Goal: Information Seeking & Learning: Learn about a topic

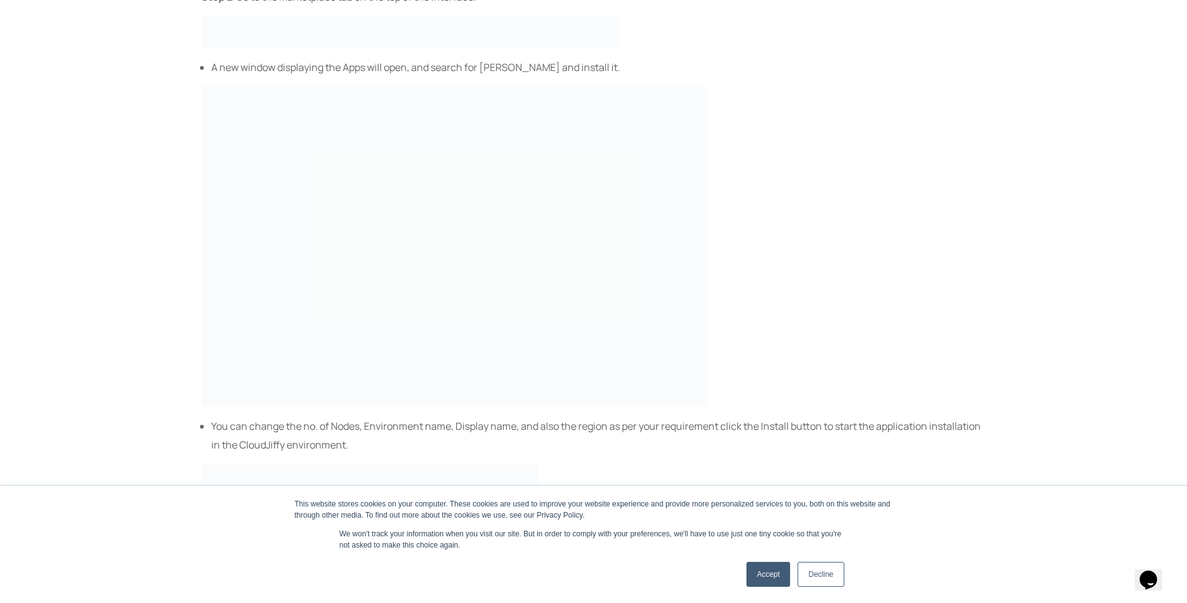
scroll to position [1163, 0]
click at [774, 563] on link "Accept" at bounding box center [769, 574] width 44 height 25
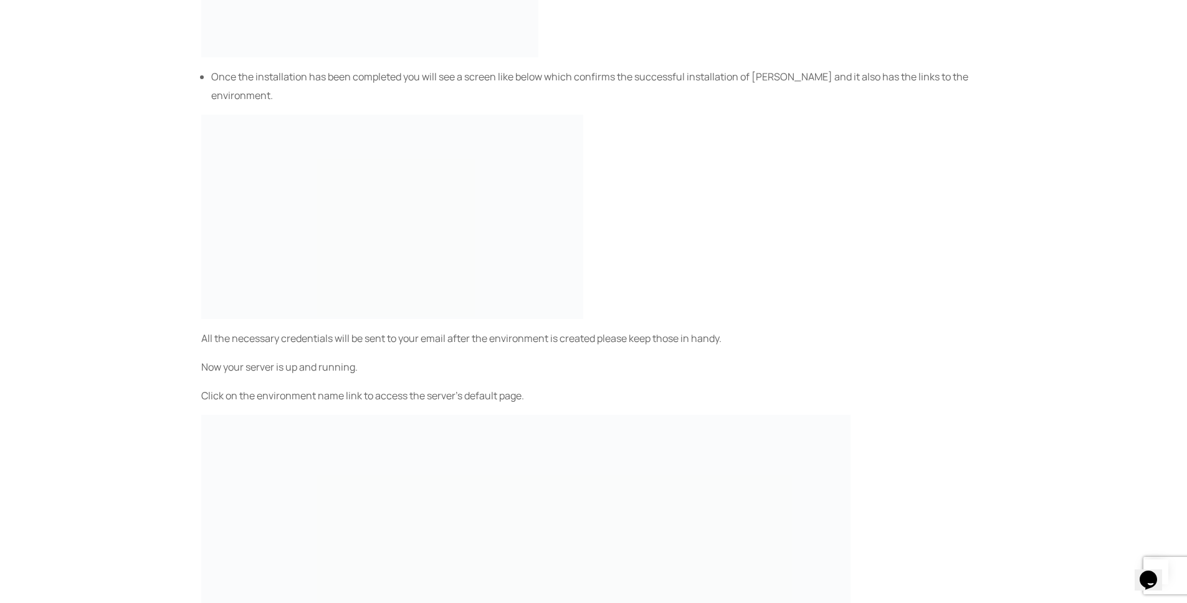
scroll to position [1691, 0]
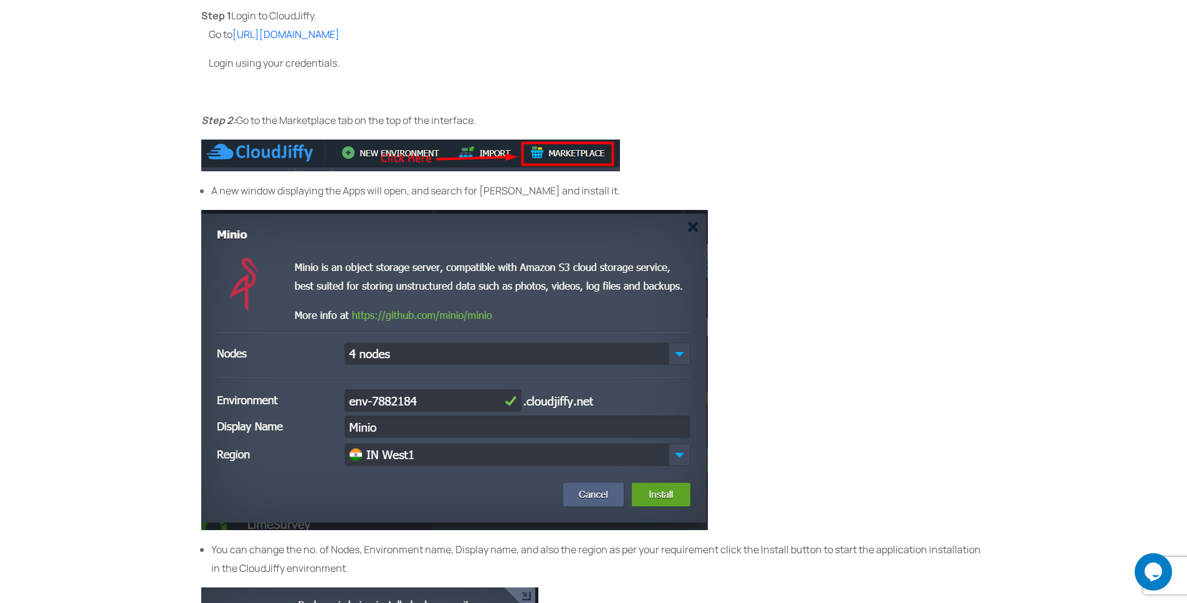
scroll to position [1106, 0]
